Goal: Task Accomplishment & Management: Use online tool/utility

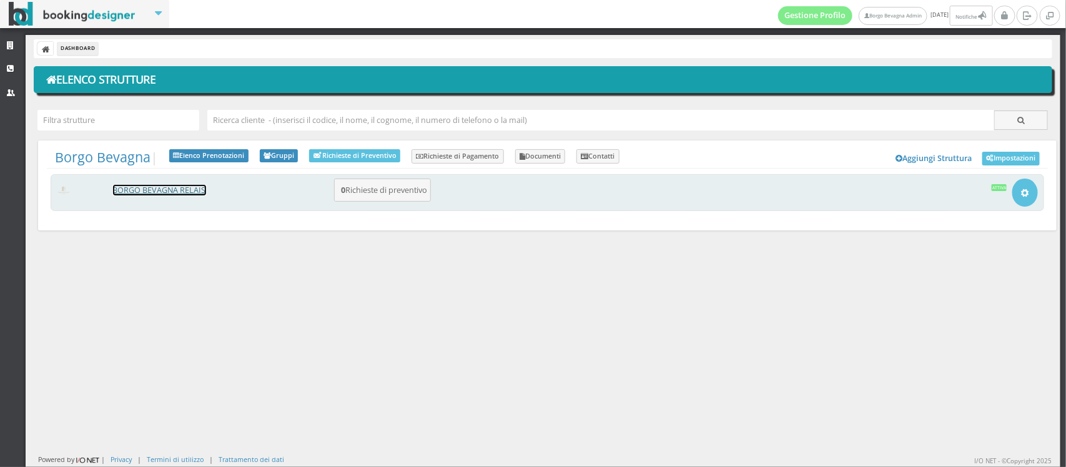
click at [154, 189] on link "BORGO BEVAGNA RELAIS" at bounding box center [159, 190] width 93 height 11
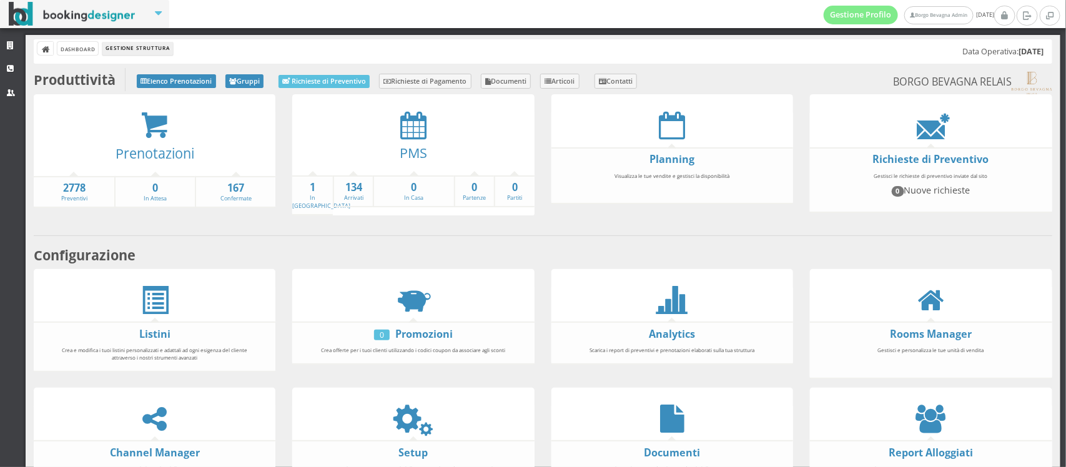
click at [413, 141] on div "PMS" at bounding box center [413, 157] width 242 height 36
click at [410, 130] on icon at bounding box center [413, 125] width 26 height 28
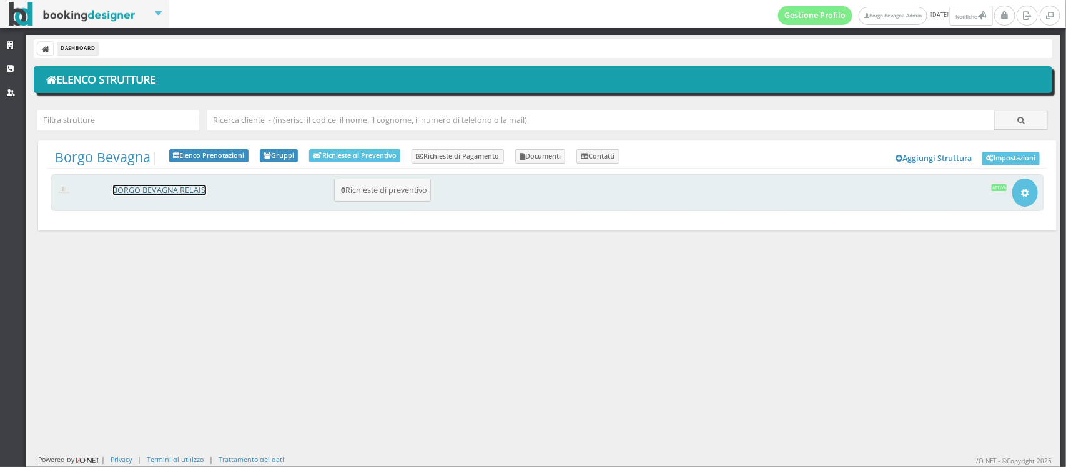
drag, startPoint x: 0, startPoint y: 0, endPoint x: 136, endPoint y: 191, distance: 234.7
click at [136, 191] on link "BORGO BEVAGNA RELAIS" at bounding box center [159, 190] width 93 height 11
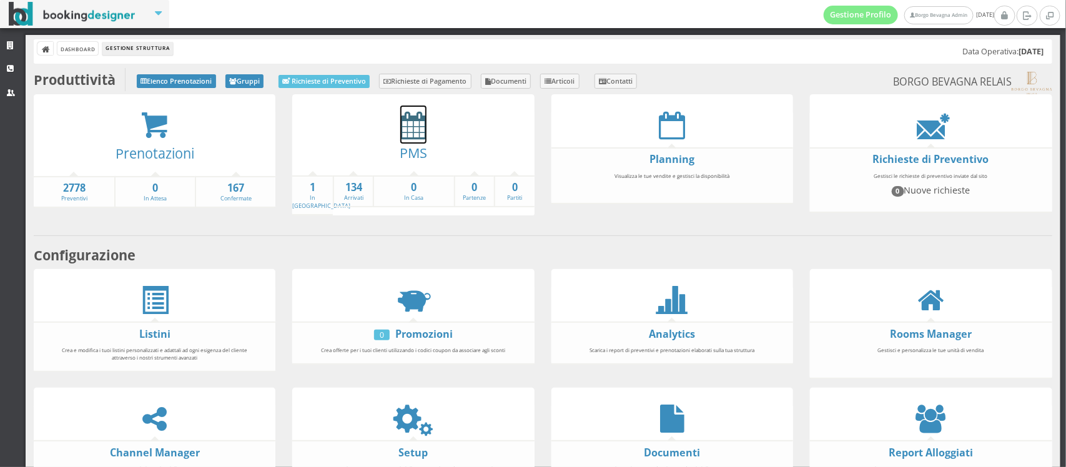
click at [416, 124] on icon at bounding box center [413, 125] width 26 height 28
